Goal: Download file/media

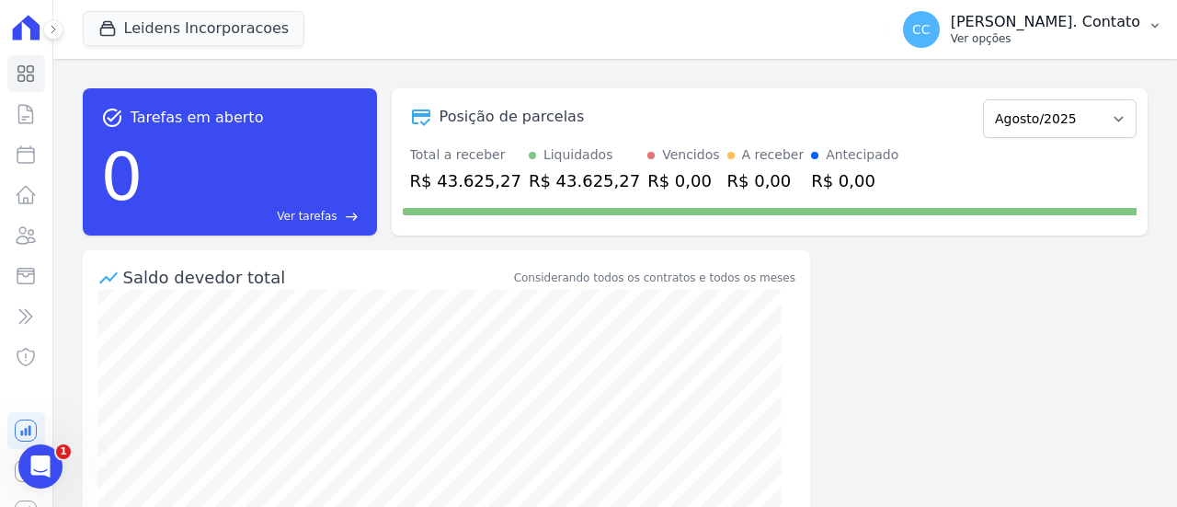
click at [1107, 18] on p "[PERSON_NAME]. Contato" at bounding box center [1045, 22] width 189 height 18
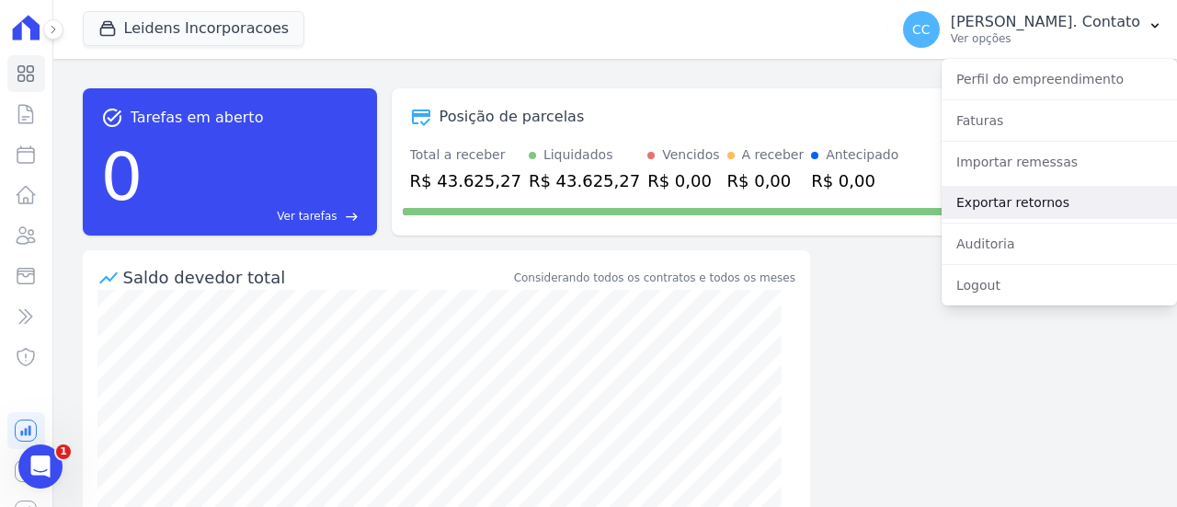
click at [1012, 204] on link "Exportar retornos" at bounding box center [1059, 202] width 235 height 33
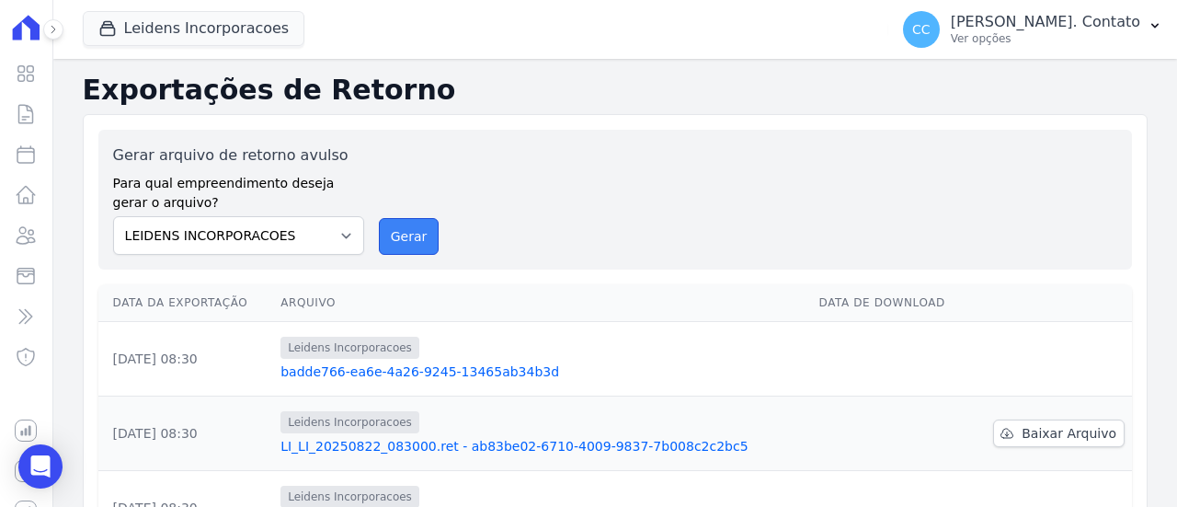
click at [414, 228] on button "Gerar" at bounding box center [409, 236] width 61 height 37
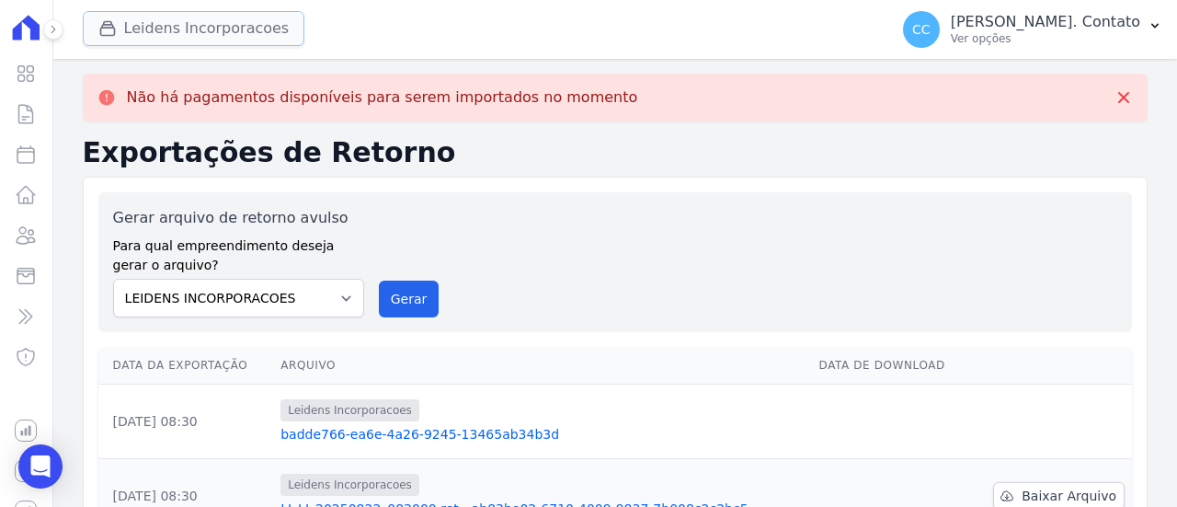
click at [218, 40] on button "Leidens Incorporacoes" at bounding box center [194, 28] width 223 height 35
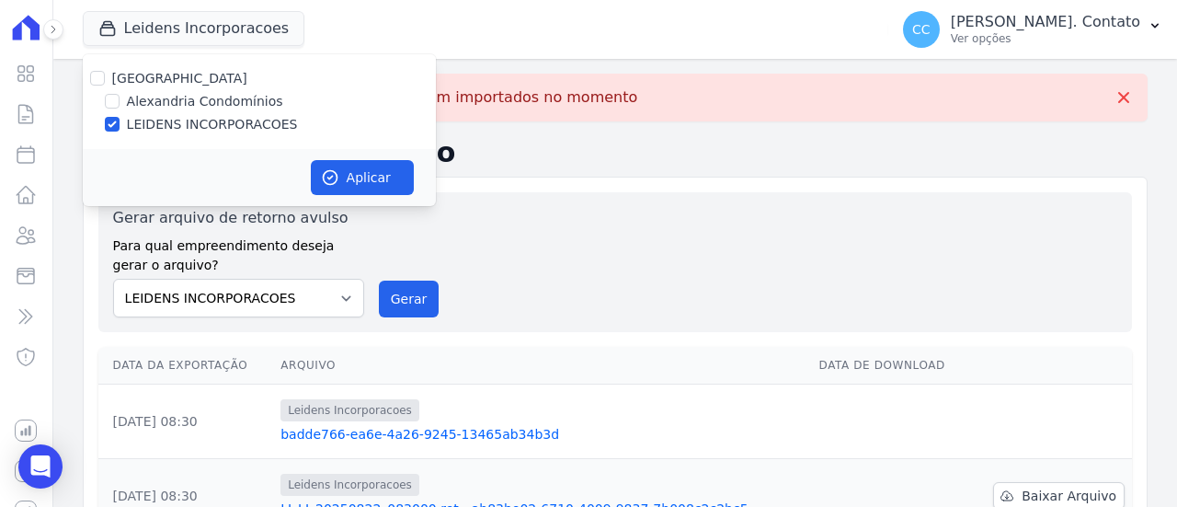
click at [213, 97] on label "Alexandria Condomínios" at bounding box center [205, 101] width 156 height 19
click at [120, 97] on input "Alexandria Condomínios" at bounding box center [112, 101] width 15 height 15
checkbox input "true"
click at [218, 119] on label "LEIDENS INCORPORACOES" at bounding box center [212, 124] width 171 height 19
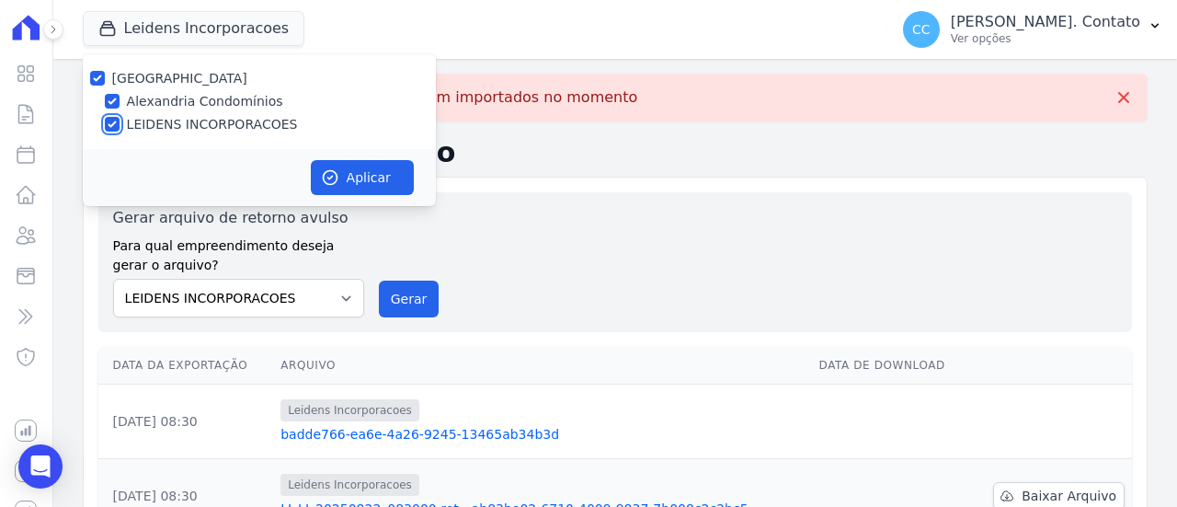
click at [120, 119] on input "LEIDENS INCORPORACOES" at bounding box center [112, 124] width 15 height 15
checkbox input "false"
click at [338, 176] on icon "button" at bounding box center [330, 177] width 18 height 18
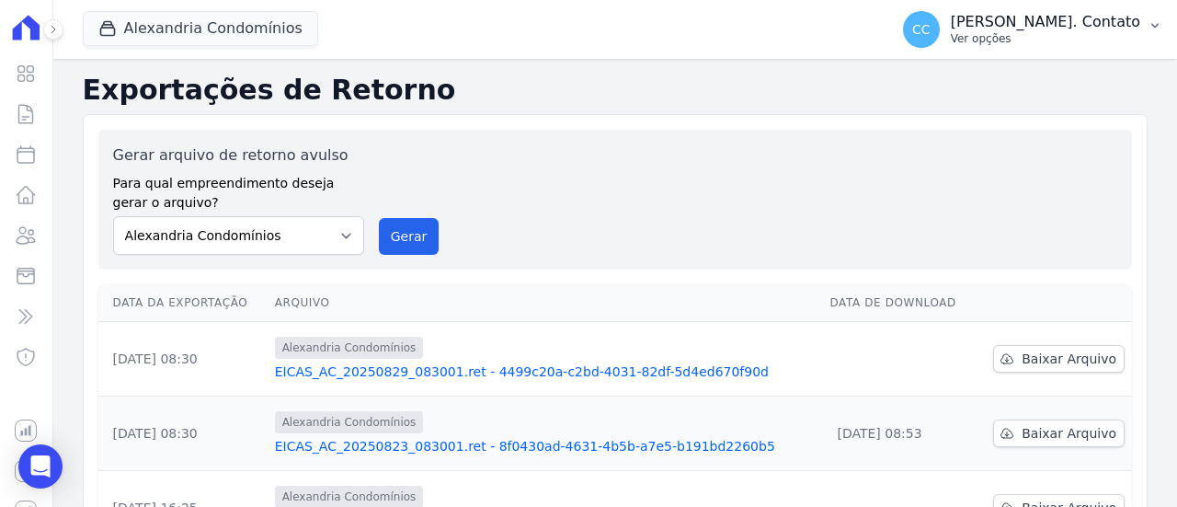
click at [1088, 32] on p "Ver opções" at bounding box center [1045, 38] width 189 height 15
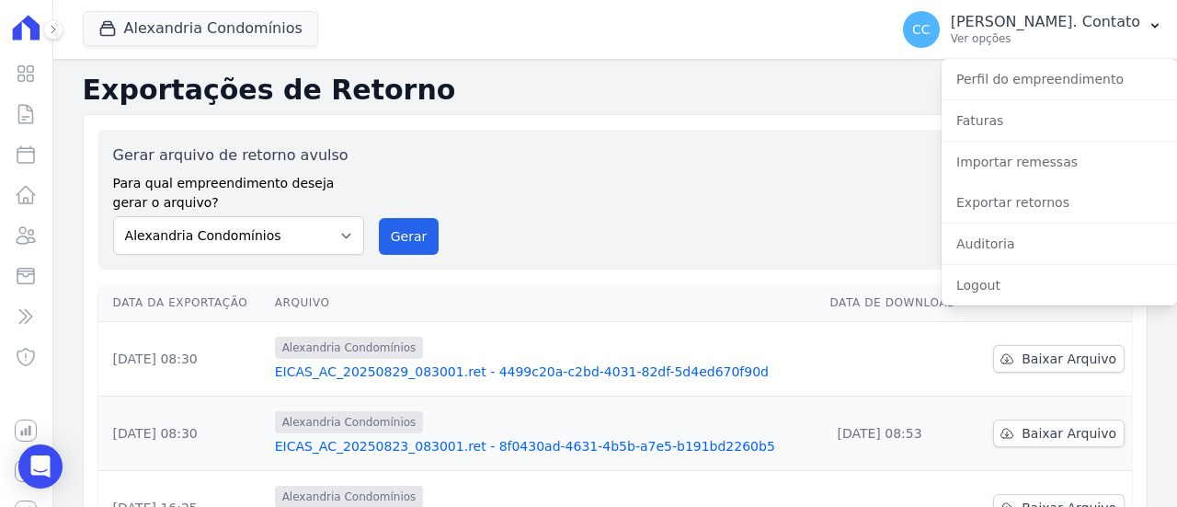
click at [670, 366] on link "EICAS_AC_20250829_083001.ret - 4499c20a-c2bd-4031-82df-5d4ed670f90d" at bounding box center [545, 371] width 541 height 18
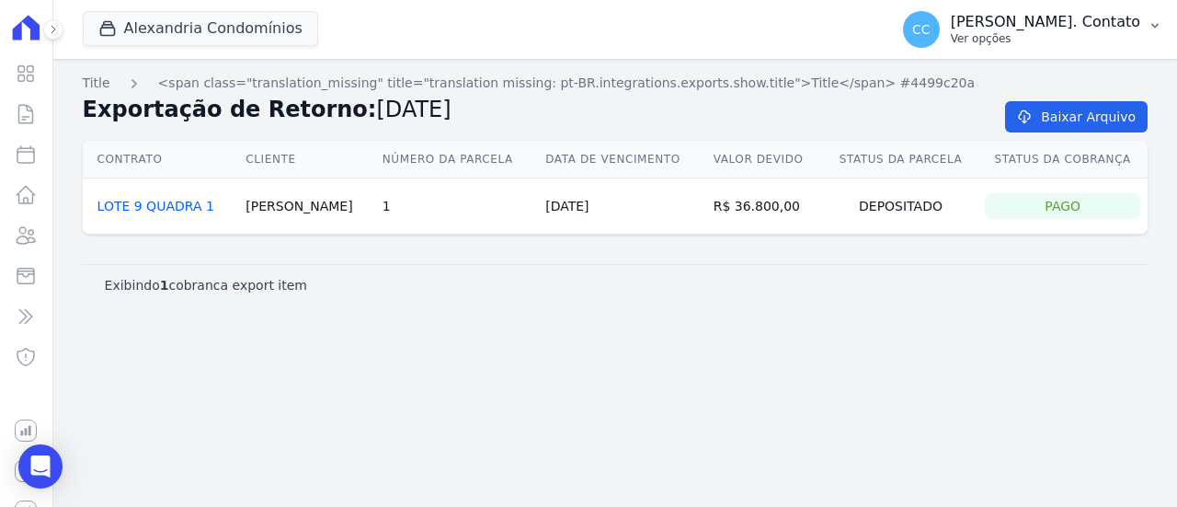
click at [1046, 22] on p "[PERSON_NAME]. Contato" at bounding box center [1045, 22] width 189 height 18
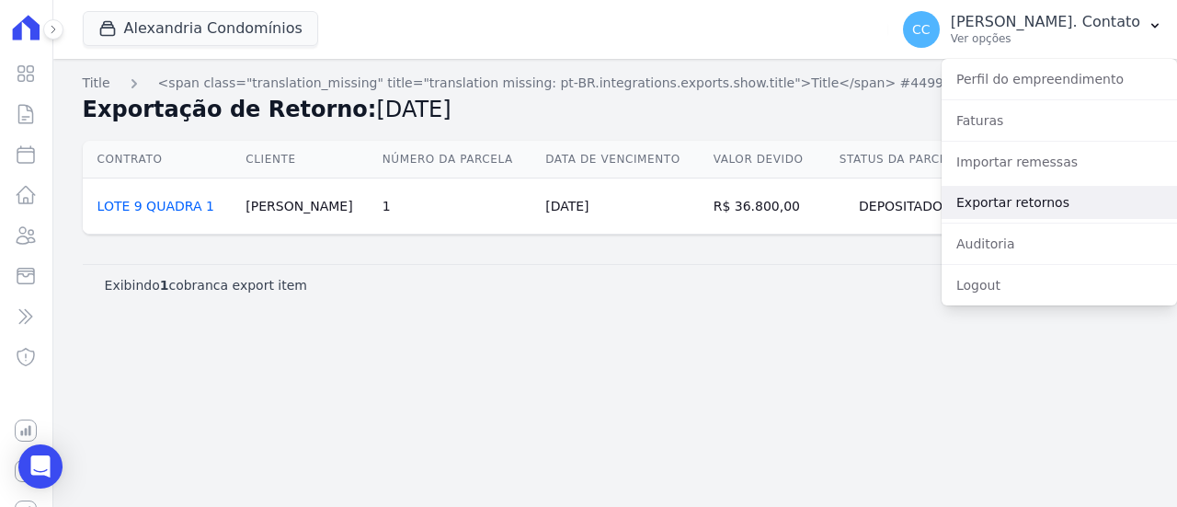
click at [1015, 199] on link "Exportar retornos" at bounding box center [1059, 202] width 235 height 33
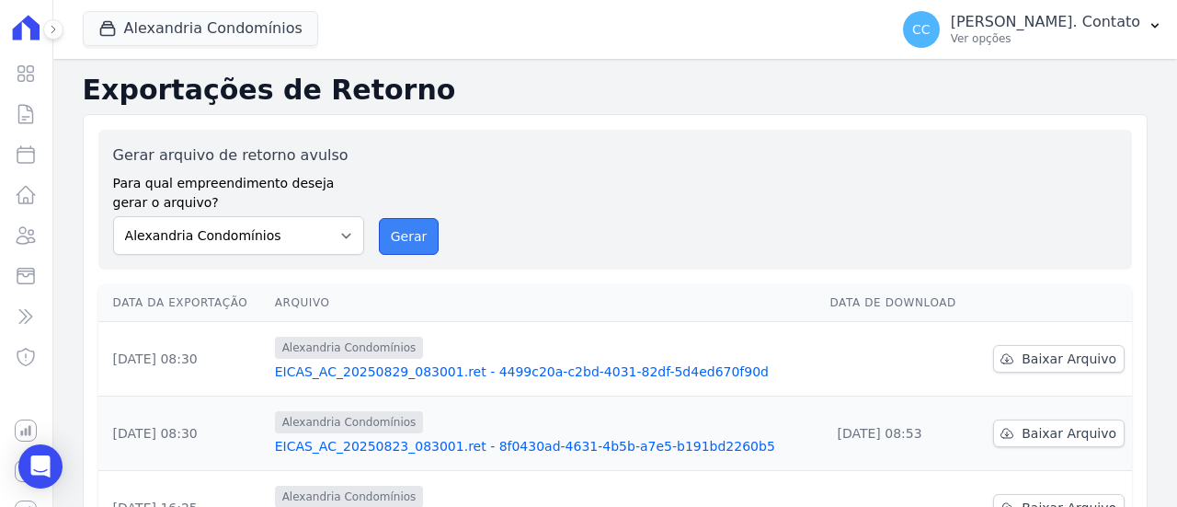
click at [419, 236] on button "Gerar" at bounding box center [409, 236] width 61 height 37
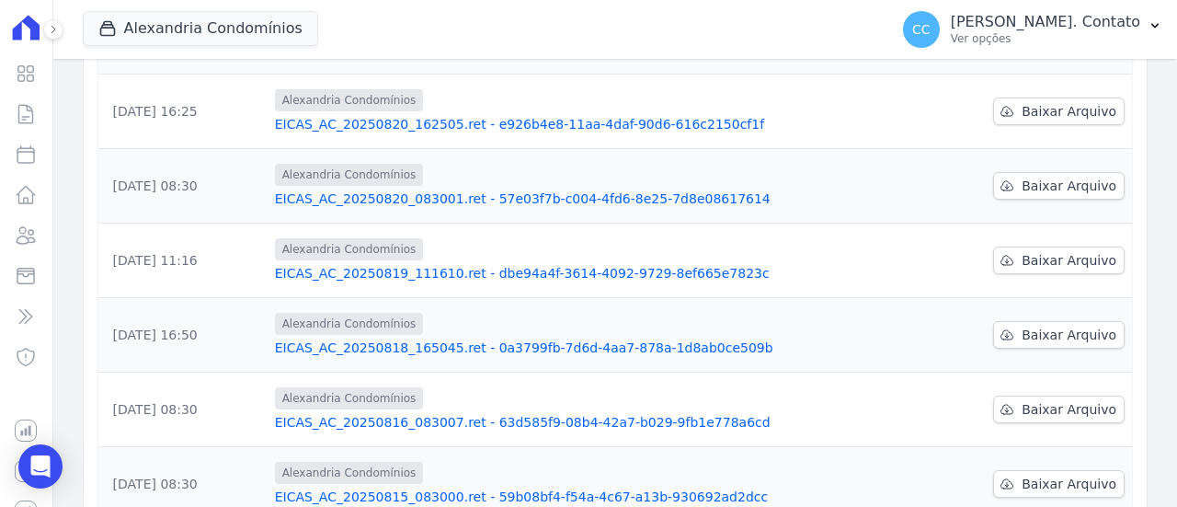
scroll to position [460, 0]
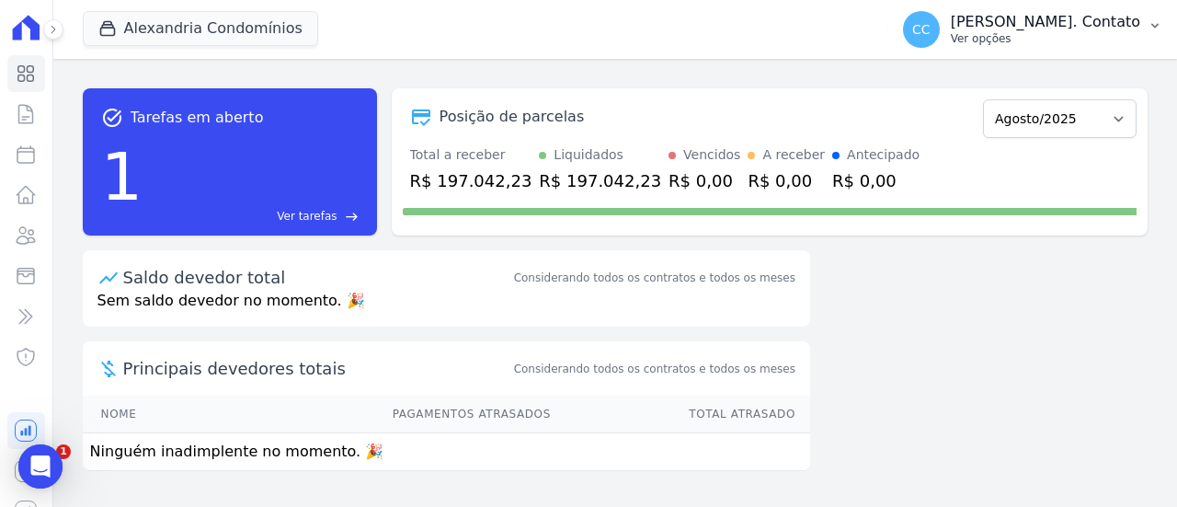
click at [1105, 28] on p "[PERSON_NAME]. Contato" at bounding box center [1045, 22] width 189 height 18
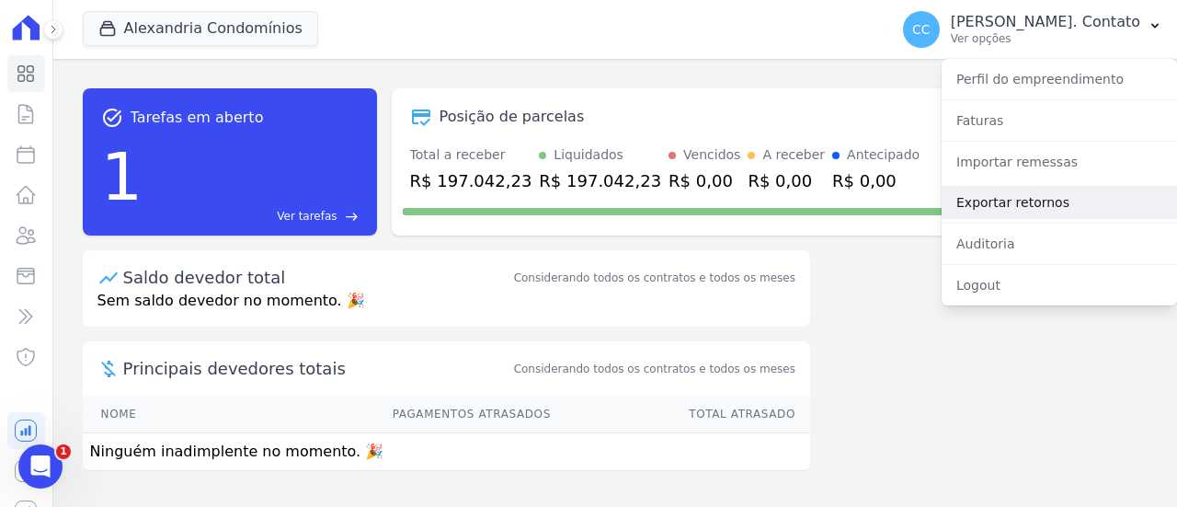
click at [1018, 212] on link "Exportar retornos" at bounding box center [1059, 202] width 235 height 33
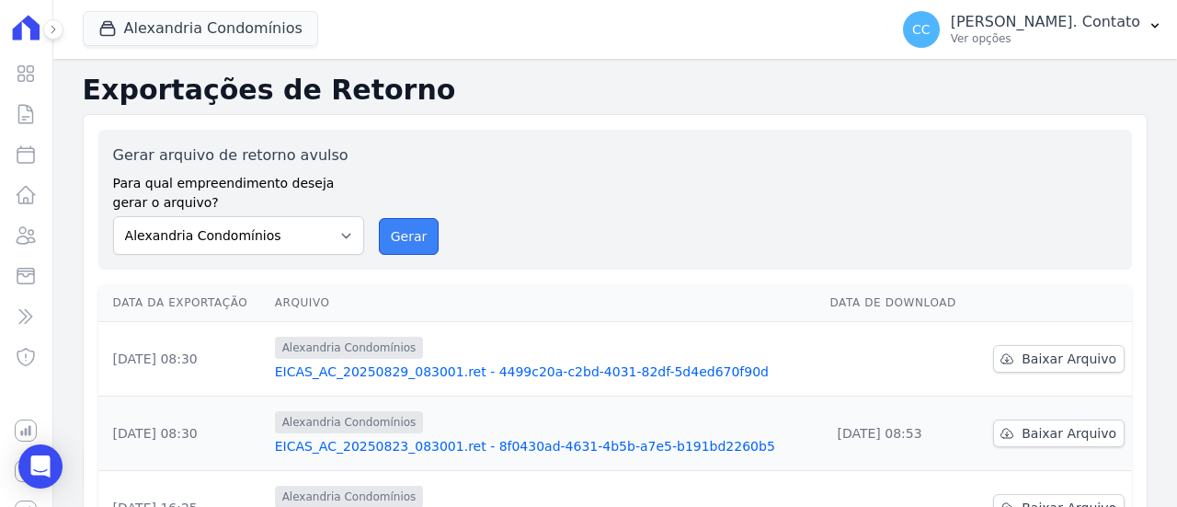
click at [420, 232] on button "Gerar" at bounding box center [409, 236] width 61 height 37
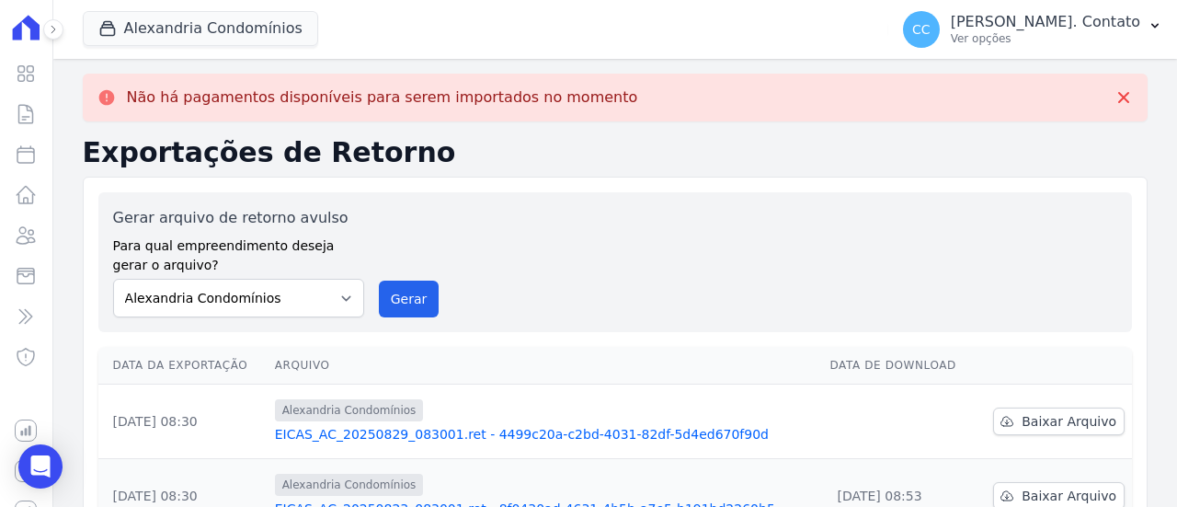
click at [476, 435] on link "EICAS_AC_20250829_083001.ret - 4499c20a-c2bd-4031-82df-5d4ed670f90d" at bounding box center [545, 434] width 541 height 18
click at [212, 36] on button "Alexandria Condomínios" at bounding box center [200, 28] width 235 height 35
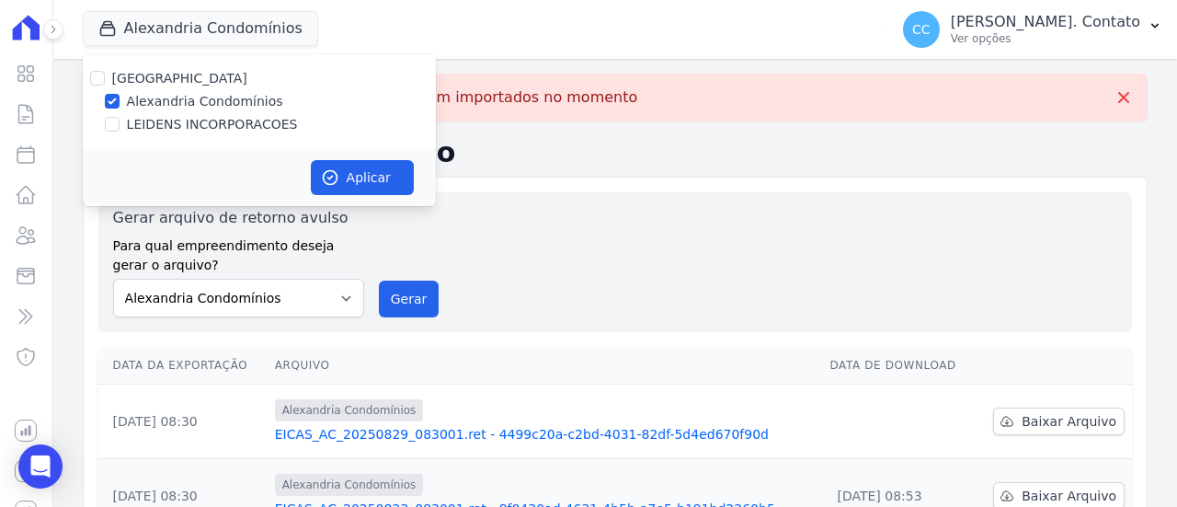
click at [217, 116] on label "LEIDENS INCORPORACOES" at bounding box center [212, 124] width 171 height 19
click at [120, 117] on input "LEIDENS INCORPORACOES" at bounding box center [112, 124] width 15 height 15
checkbox input "true"
click at [219, 95] on label "Alexandria Condomínios" at bounding box center [205, 101] width 156 height 19
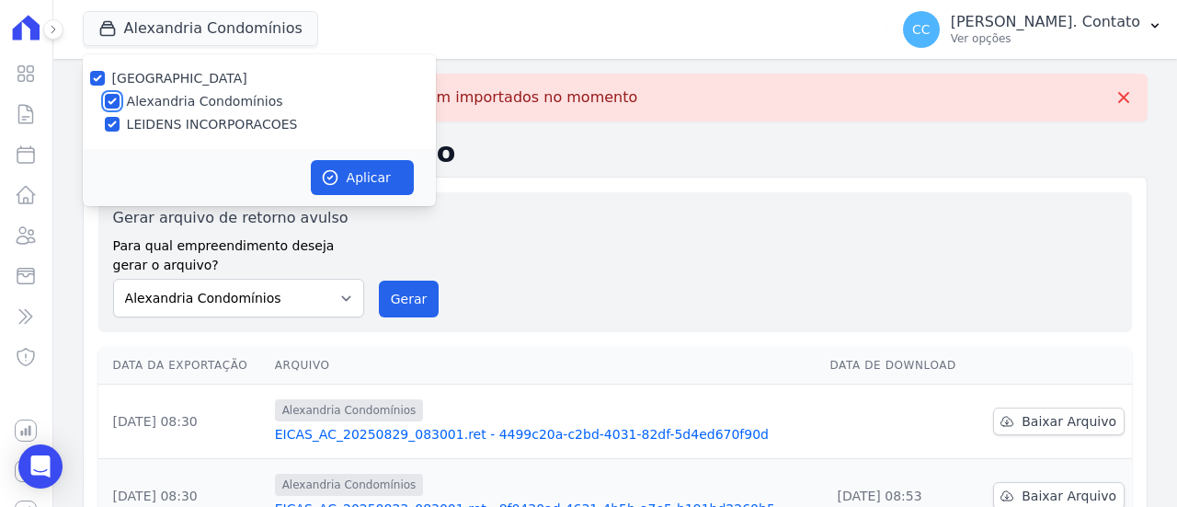
click at [120, 95] on input "Alexandria Condomínios" at bounding box center [112, 101] width 15 height 15
checkbox input "false"
click at [373, 166] on button "Aplicar" at bounding box center [362, 177] width 103 height 35
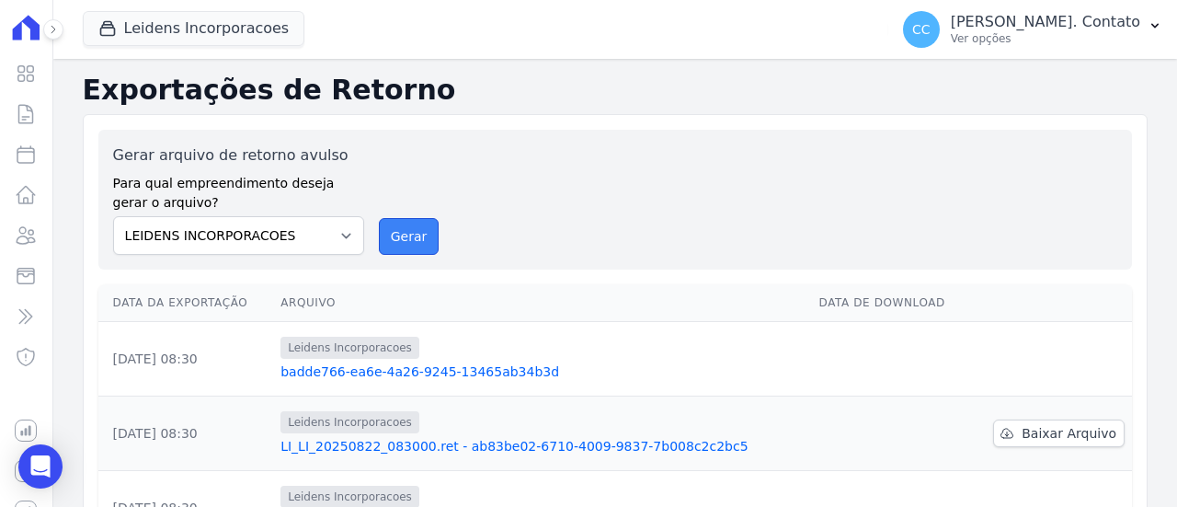
click at [388, 244] on button "Gerar" at bounding box center [409, 236] width 61 height 37
